Goal: Obtain resource: Download file/media

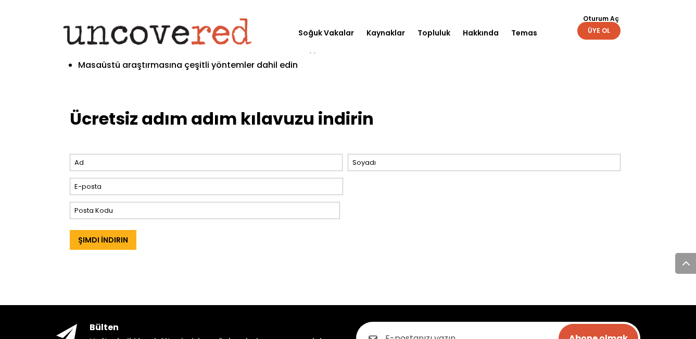
scroll to position [417, 0]
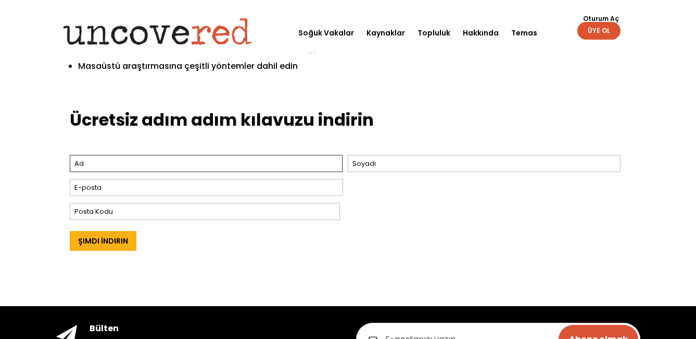
click at [155, 155] on input "Birinci" at bounding box center [206, 163] width 273 height 17
type input "xantaersa"
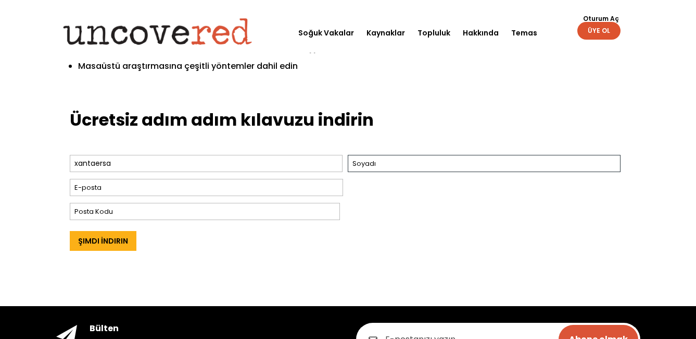
click at [389, 155] on input "Son" at bounding box center [484, 163] width 273 height 17
type input "peek"
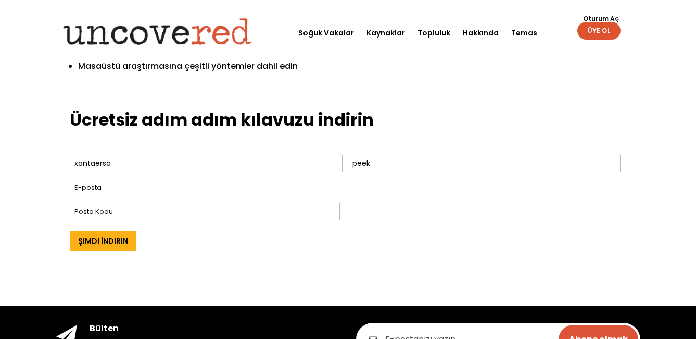
click at [286, 179] on input "E-posta *" at bounding box center [206, 187] width 273 height 17
type input "s"
type input "y"
type input "luftwaffe19451939@gmail.com"
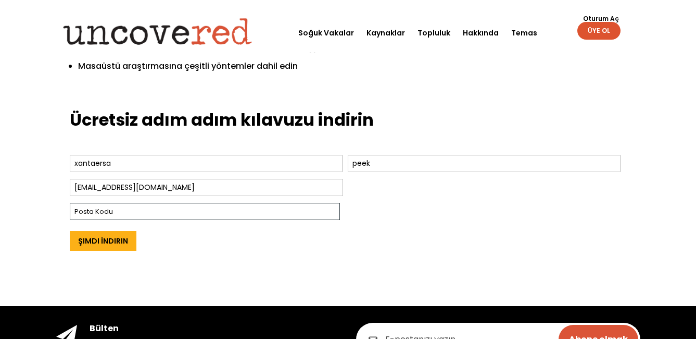
click at [269, 203] on input "Posta Kodu" at bounding box center [205, 211] width 270 height 17
type input "10001"
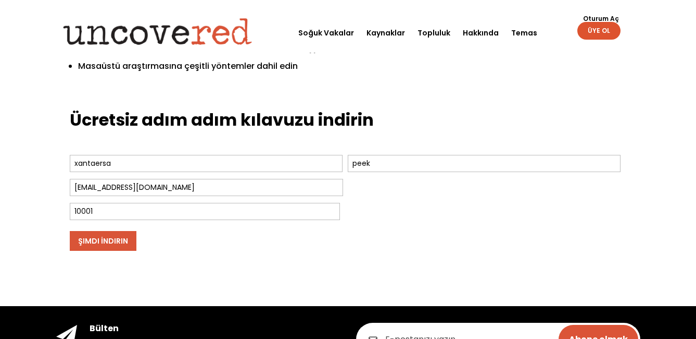
click at [120, 232] on input "Download Now" at bounding box center [103, 241] width 67 height 20
click at [102, 231] on input "Download Now" at bounding box center [103, 241] width 67 height 20
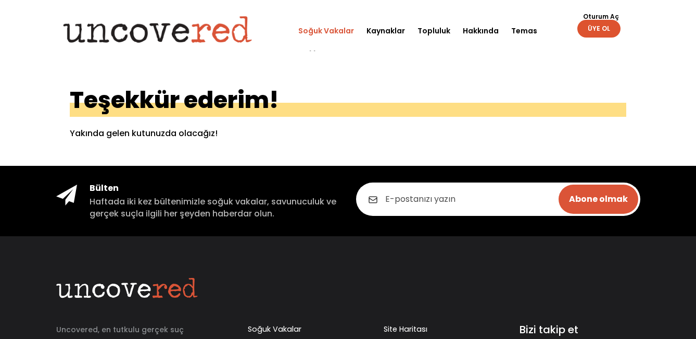
click at [327, 29] on link "Soğuk Vakalar" at bounding box center [326, 31] width 56 height 40
